Goal: Find specific page/section: Find specific page/section

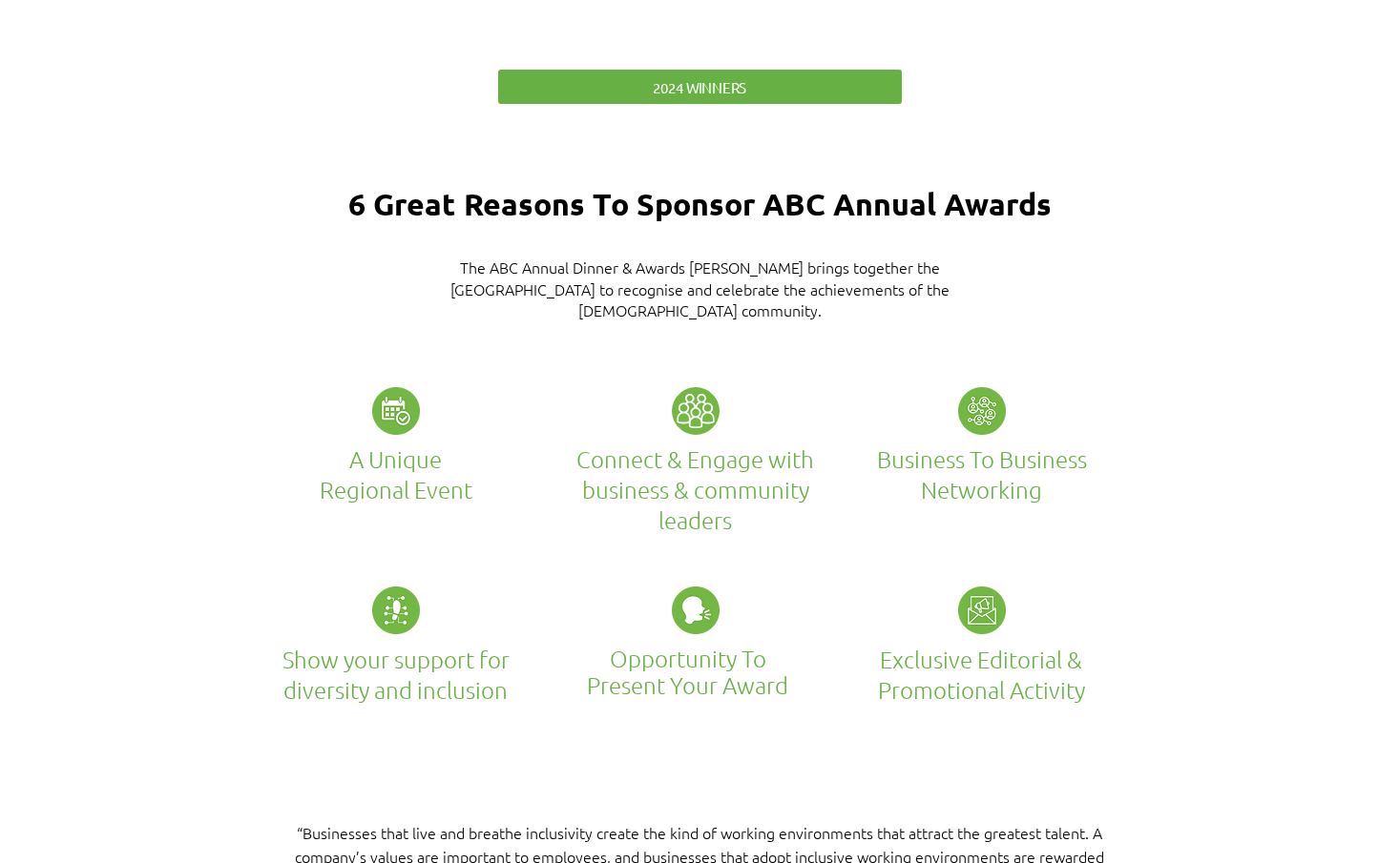
scroll to position [4387, 0]
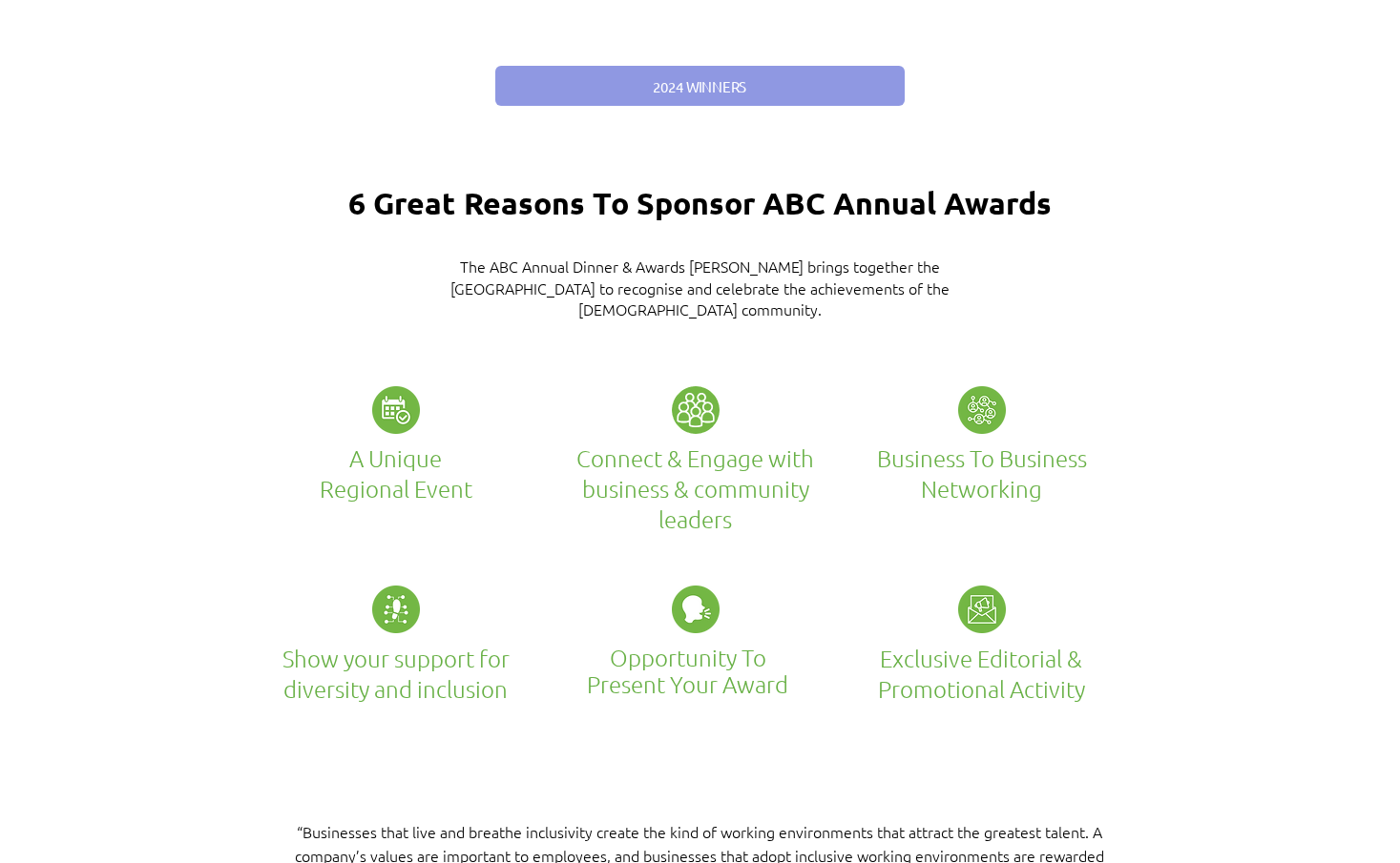
click at [712, 76] on span "2024 WINNERS" at bounding box center [700, 86] width 94 height 20
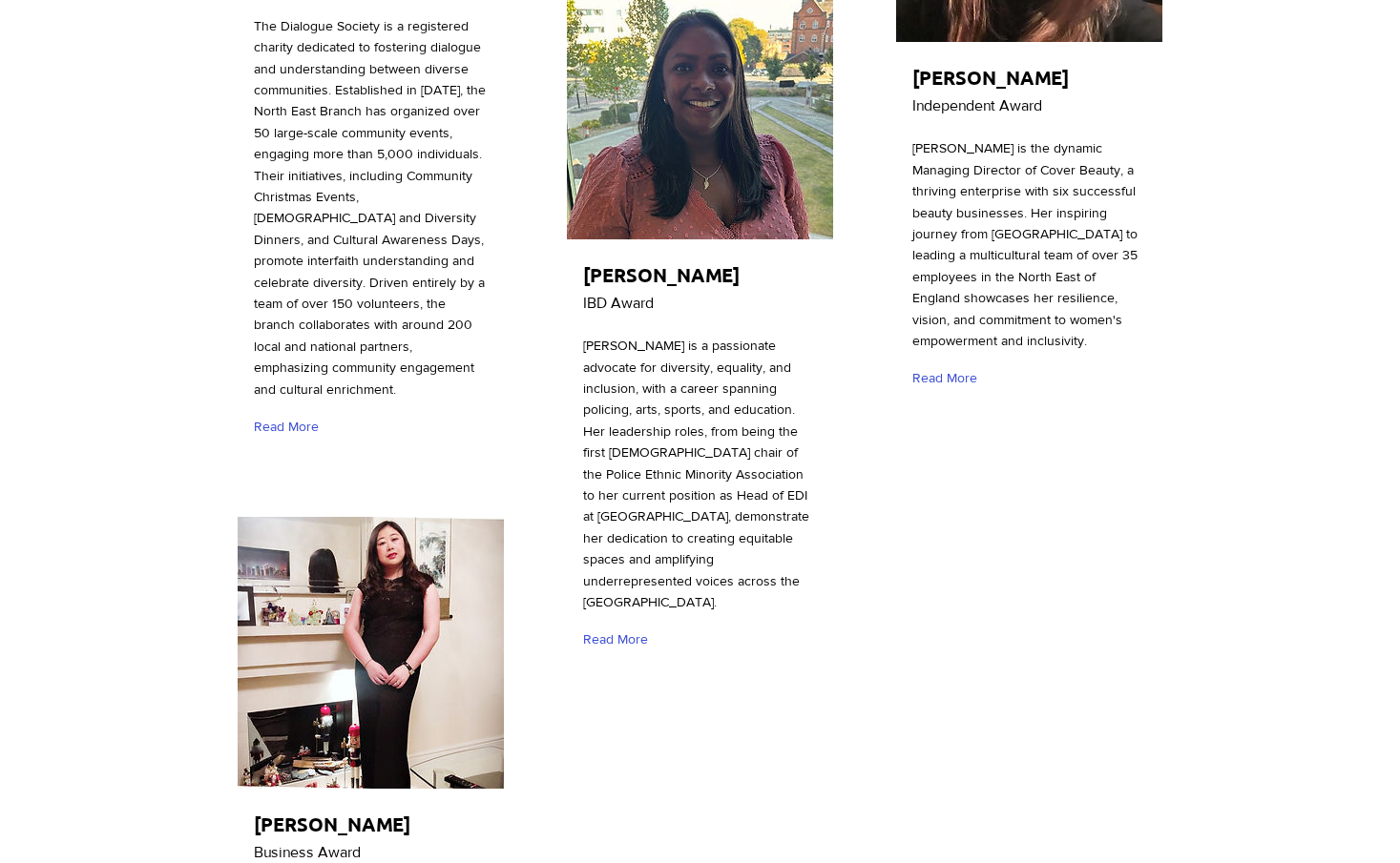
scroll to position [6390, 0]
